Goal: Transaction & Acquisition: Purchase product/service

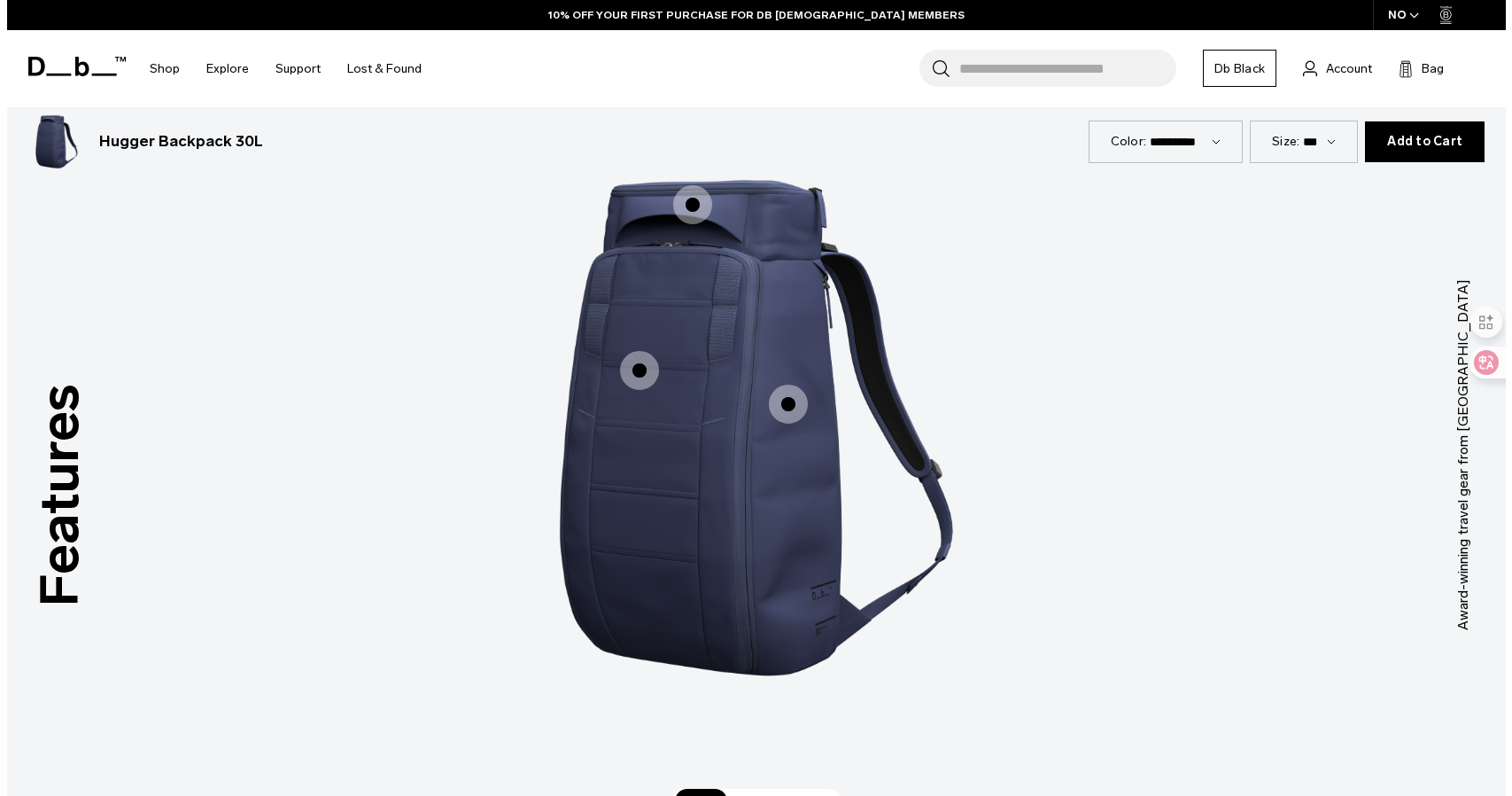
scroll to position [2585, 0]
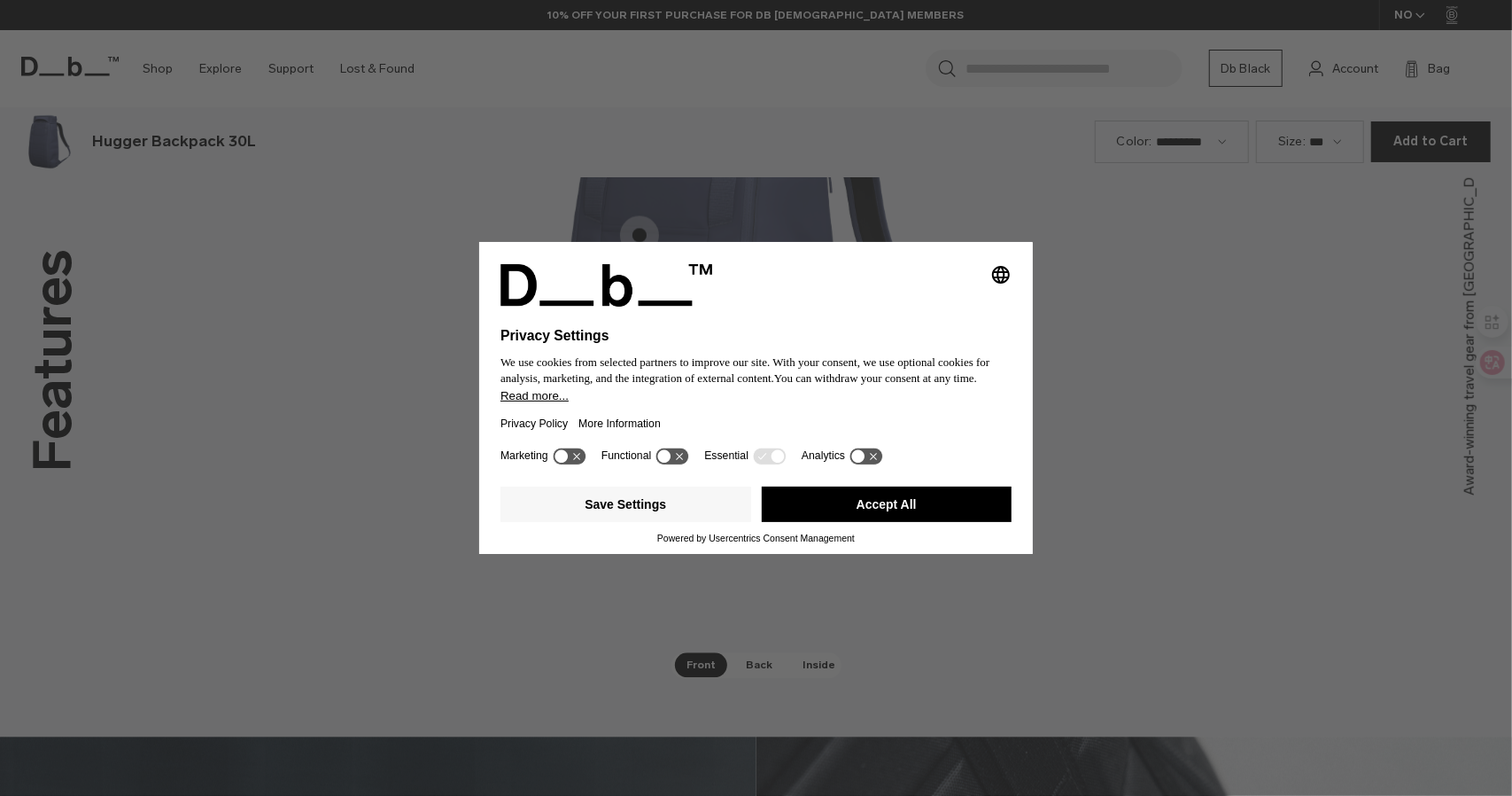
click at [1141, 474] on div "Selecting an option will immediately change the language Privacy Settings We us…" at bounding box center [756, 398] width 1512 height 796
click at [873, 520] on button "Accept All" at bounding box center [887, 504] width 250 height 35
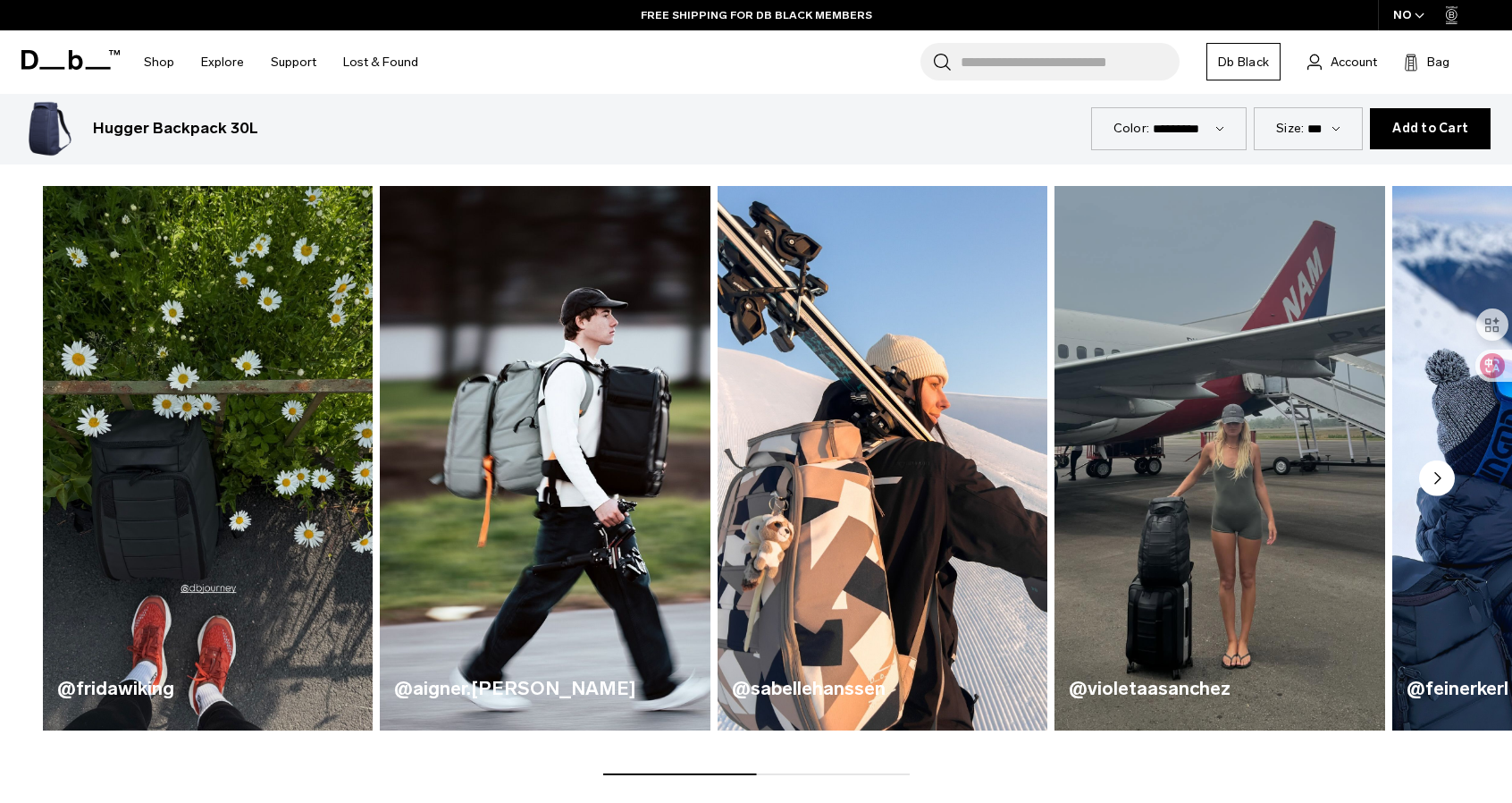
scroll to position [1162, 0]
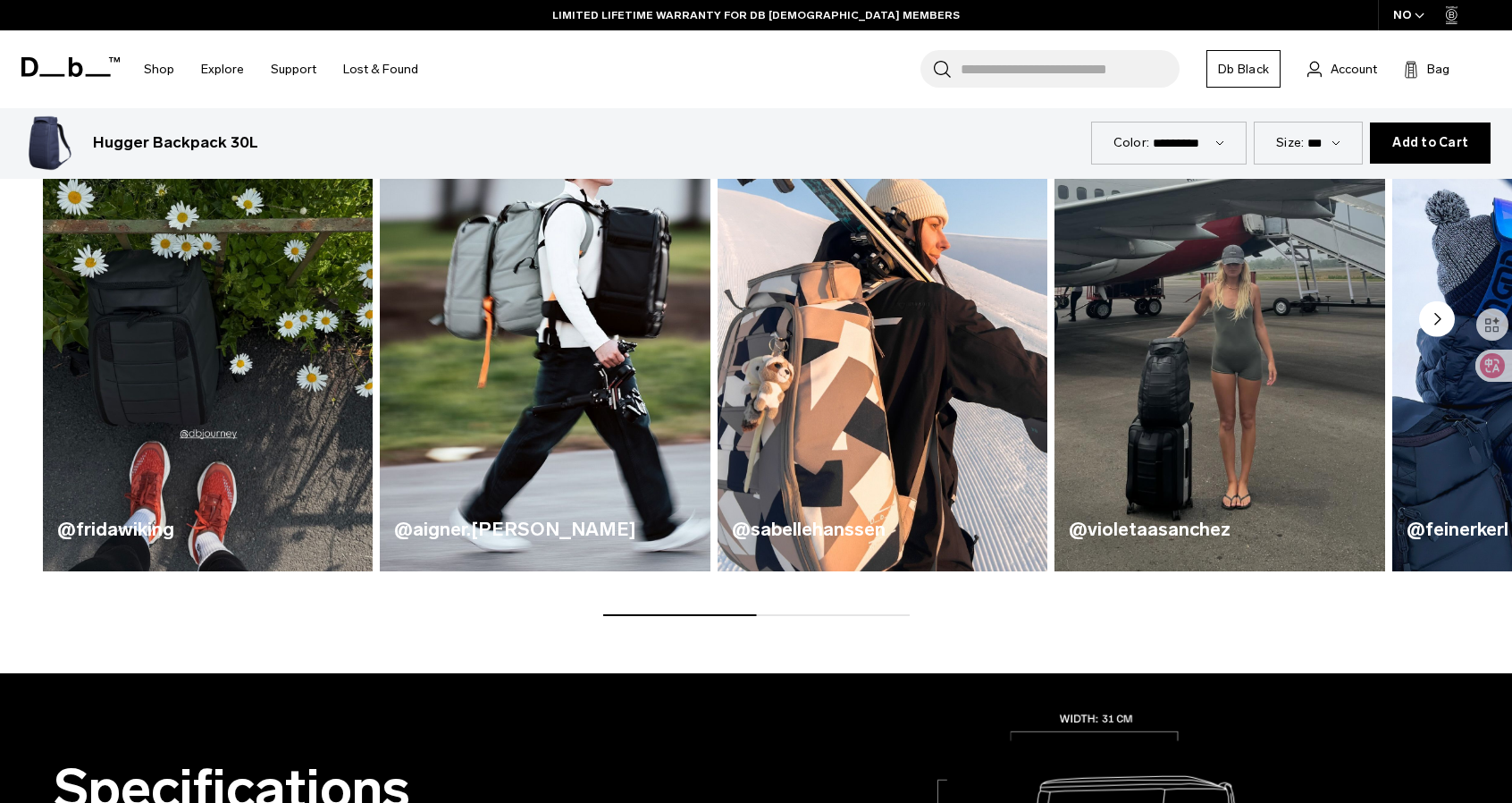
click at [202, 330] on img "1 / 5" at bounding box center [207, 298] width 340 height 561
click at [288, 315] on img "1 / 5" at bounding box center [207, 298] width 340 height 561
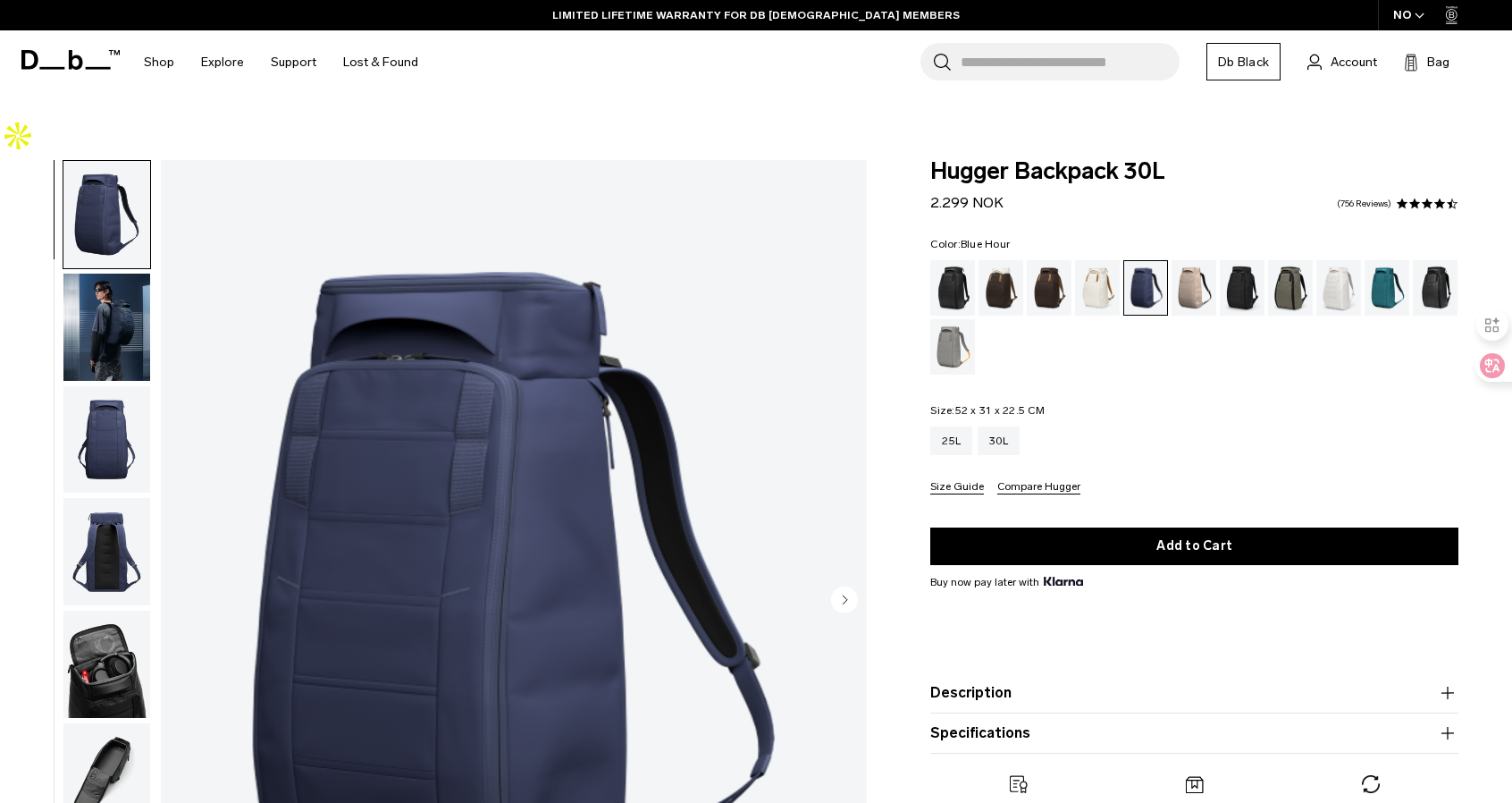
scroll to position [0, 0]
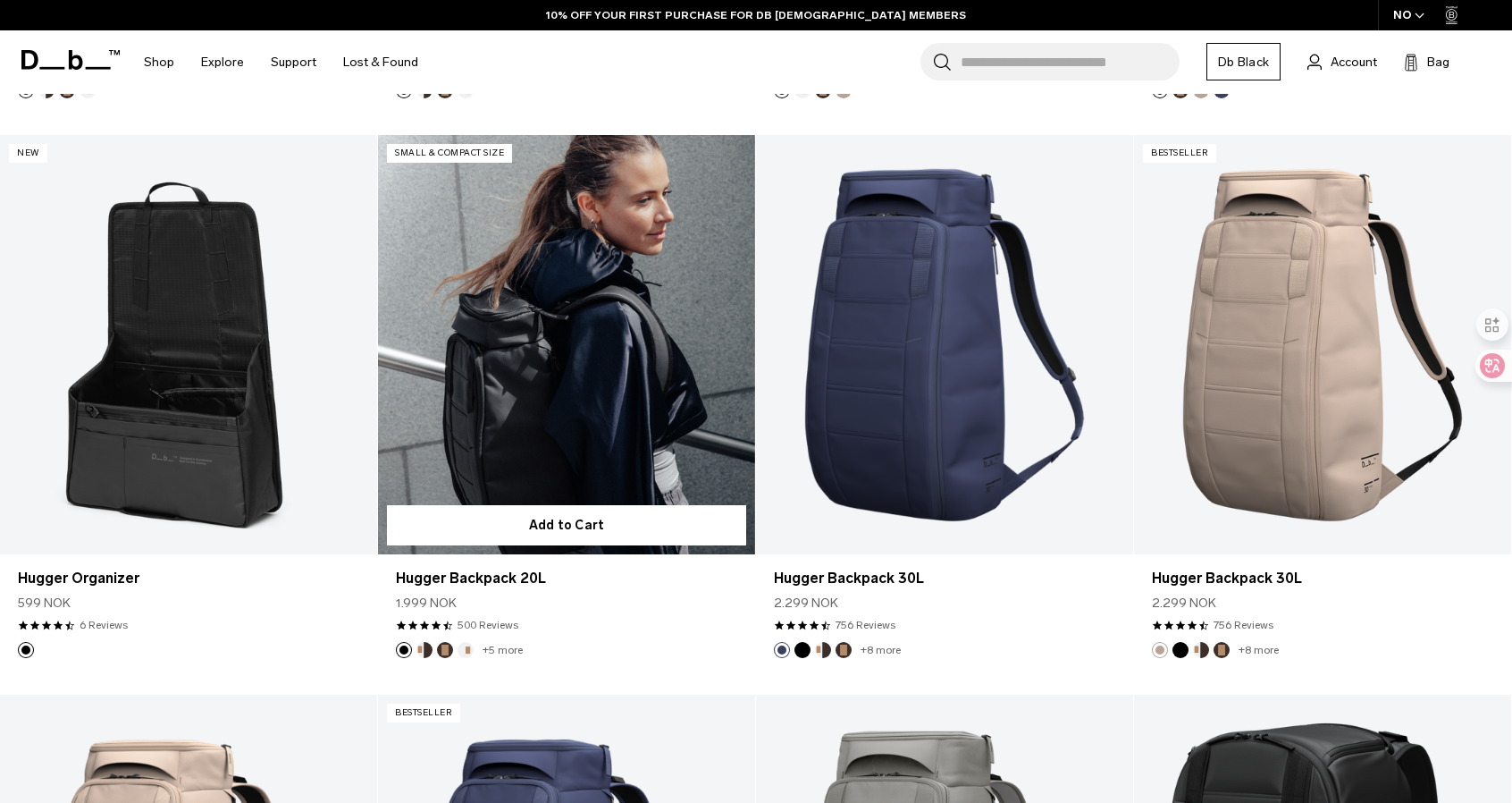
click at [570, 328] on link "Hugger Backpack 20L" at bounding box center [566, 344] width 377 height 419
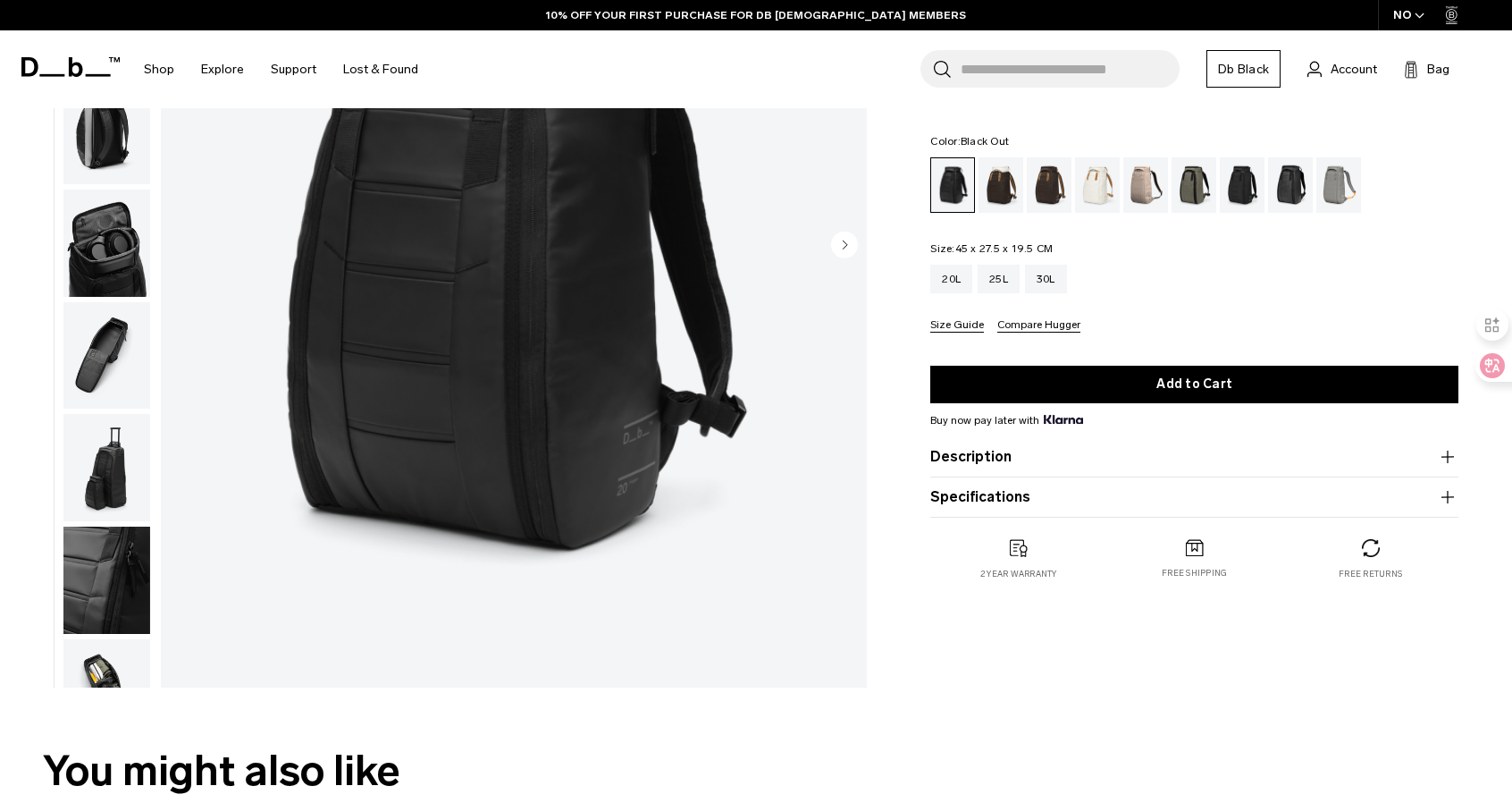
scroll to position [239, 0]
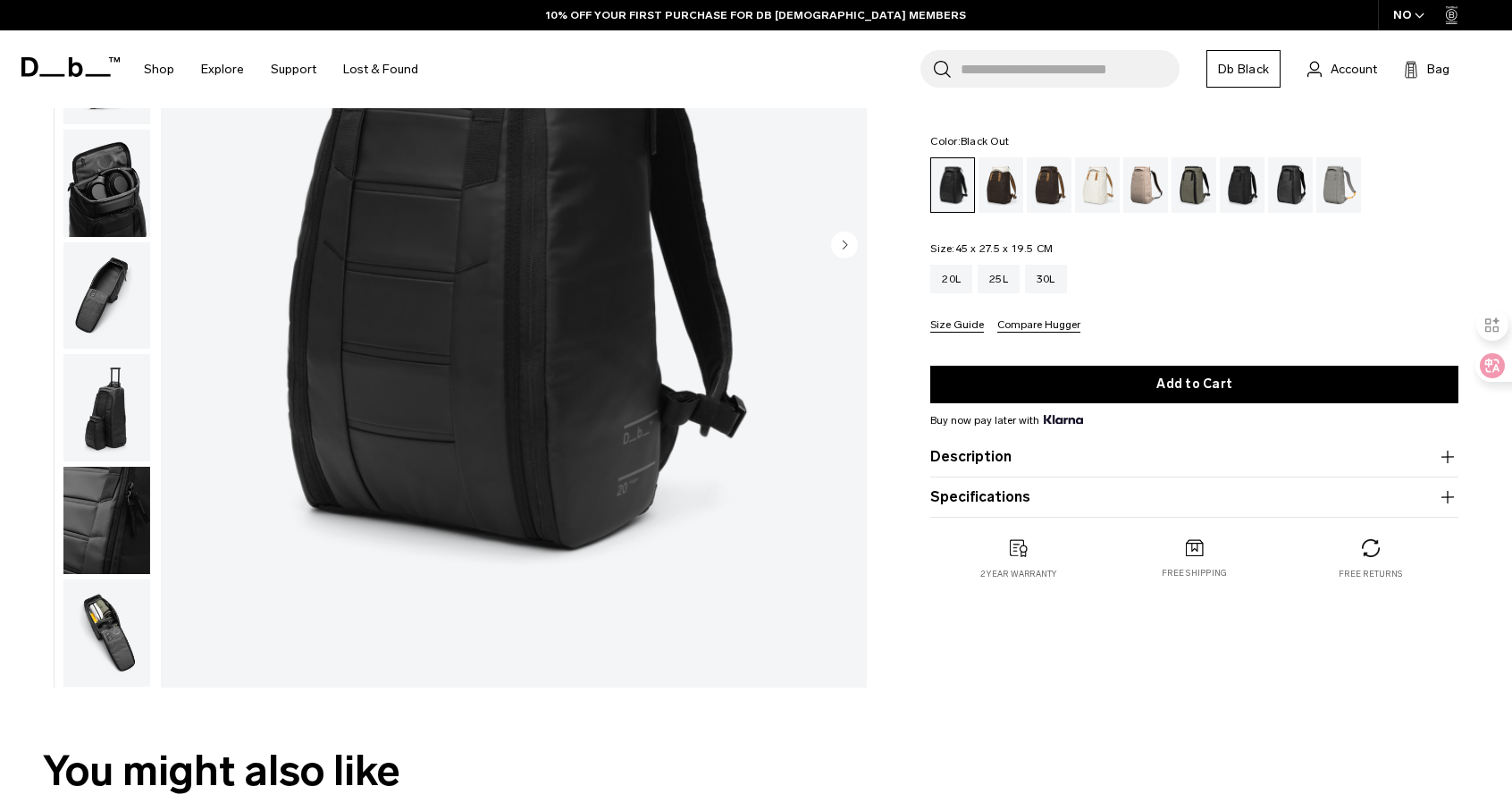
click at [115, 244] on img "button" at bounding box center [106, 296] width 86 height 107
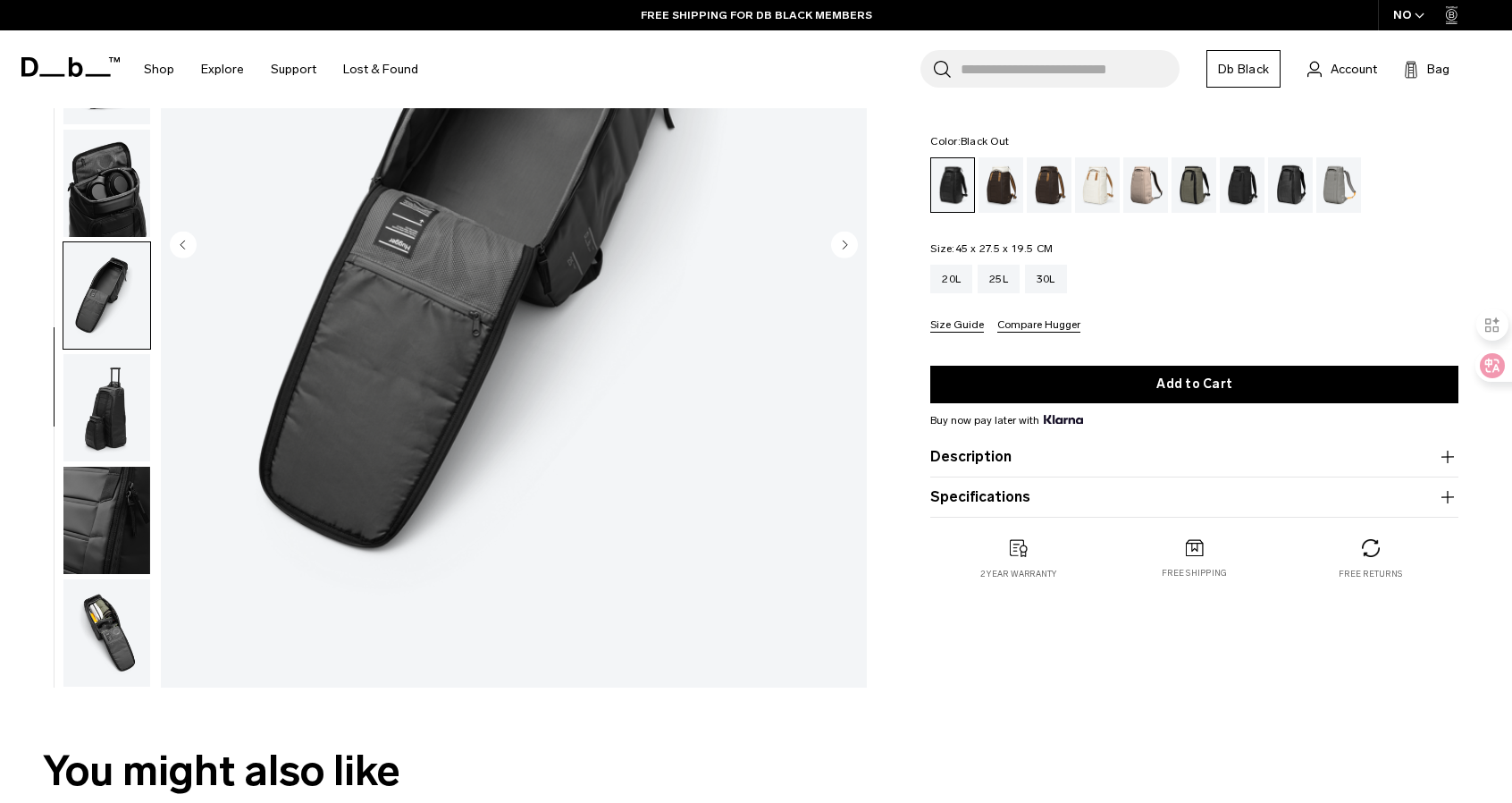
click at [148, 467] on img "button" at bounding box center [106, 520] width 86 height 107
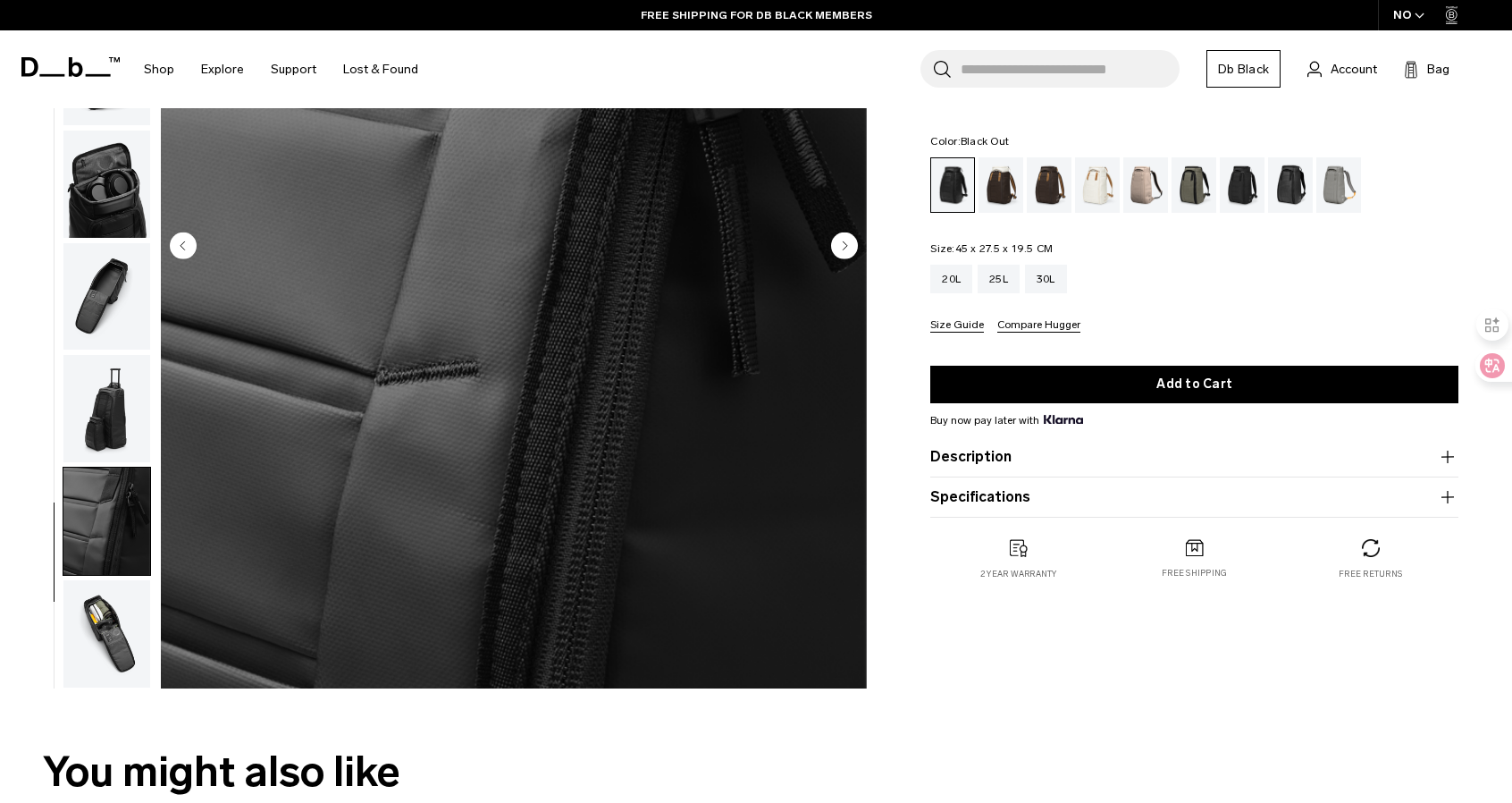
scroll to position [0, 0]
